Goal: Find contact information: Find contact information

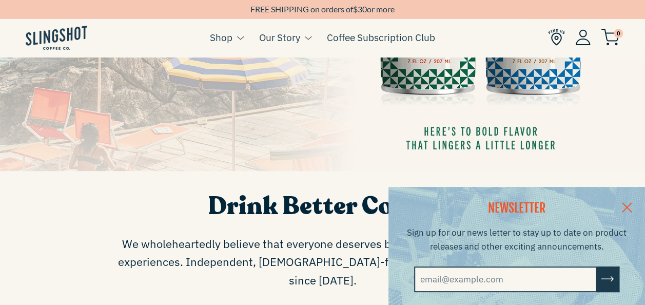
scroll to position [263, 0]
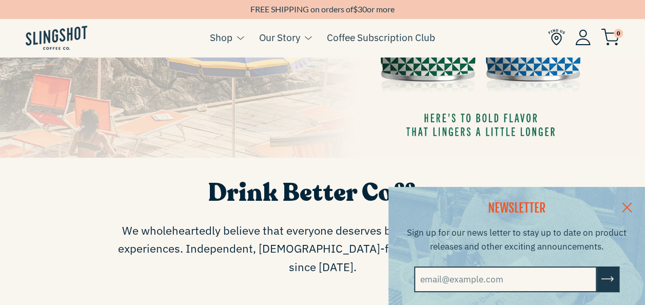
click at [632, 203] on link at bounding box center [627, 206] width 36 height 39
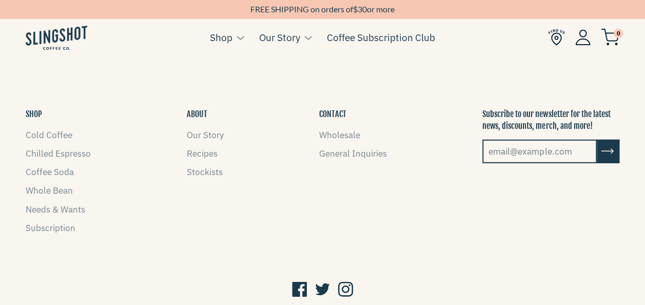
scroll to position [1467, 0]
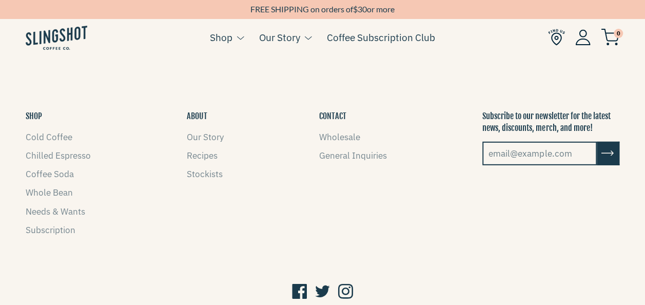
click at [349, 149] on li "General Inquiries" at bounding box center [353, 156] width 68 height 14
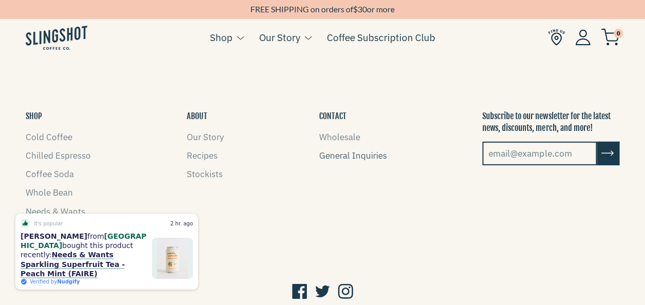
click at [342, 150] on link "General Inquiries" at bounding box center [353, 155] width 68 height 11
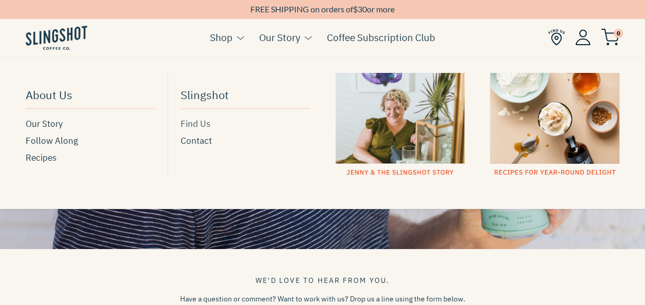
click at [192, 125] on span "Find Us" at bounding box center [196, 124] width 30 height 14
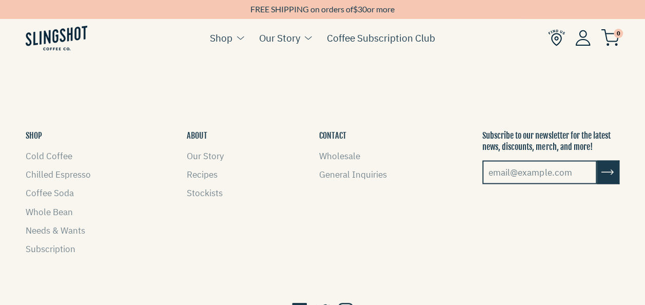
scroll to position [969, 0]
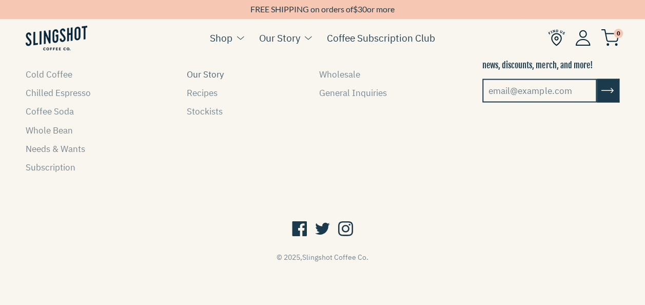
click at [197, 70] on link "Our Story" at bounding box center [204, 74] width 37 height 11
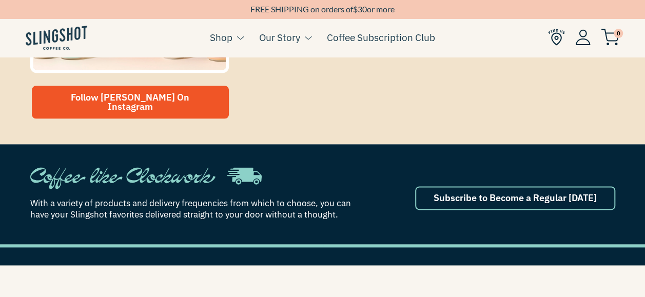
scroll to position [491, 0]
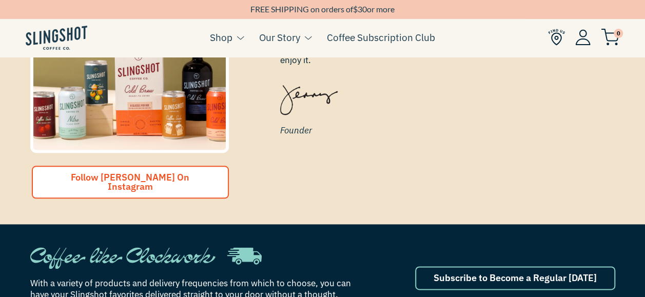
click at [170, 171] on span "Follow Jenny On Instagram" at bounding box center [130, 181] width 118 height 21
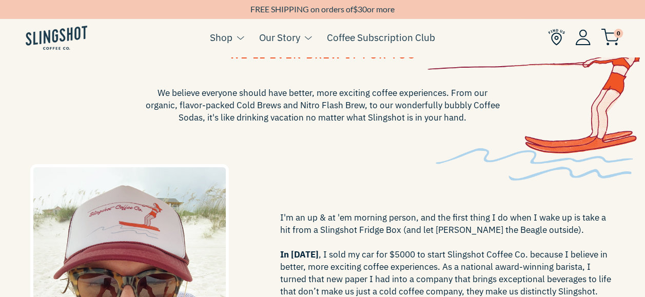
scroll to position [55, 0]
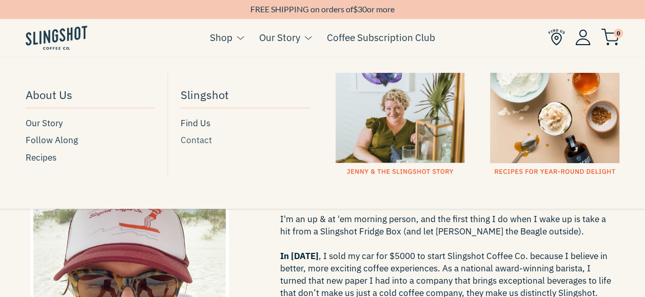
click at [191, 141] on span "Contact" at bounding box center [196, 140] width 31 height 14
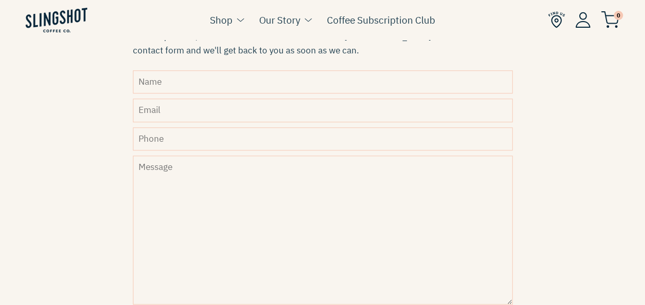
scroll to position [362, 0]
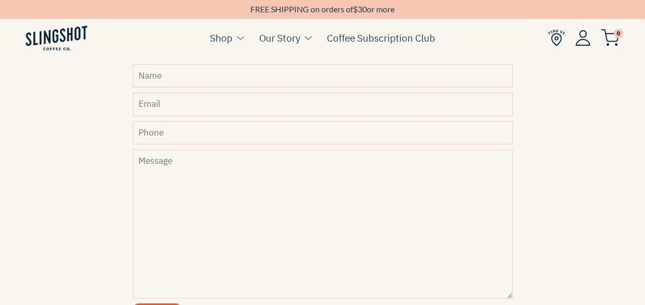
click at [228, 76] on input "Name" at bounding box center [322, 75] width 379 height 23
click at [475, 21] on ul "Cart ( 0 ) Shop Coffee Cold Coffee Chilled Espresso Coffee Soda Whole Bean [GEO…" at bounding box center [322, 38] width 645 height 40
